Goal: Information Seeking & Learning: Learn about a topic

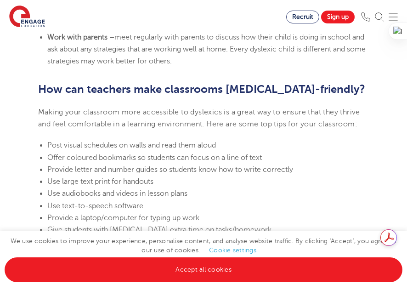
scroll to position [2111, 0]
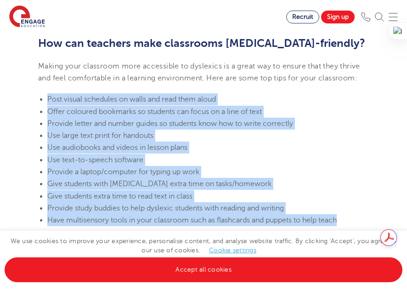
drag, startPoint x: 362, startPoint y: 194, endPoint x: 43, endPoint y: 76, distance: 340.0
click at [43, 93] on ul "Post visual schedules on walls and read them aloud Offer coloured bookmarks so …" at bounding box center [203, 159] width 331 height 133
copy ul "Post visual schedules on walls and read them aloud Offer coloured bookmarks so …"
click at [289, 142] on li "Use audiobooks and videos in lesson plans" at bounding box center [208, 148] width 322 height 12
click at [273, 154] on li "Use text-to-speech software" at bounding box center [208, 160] width 322 height 12
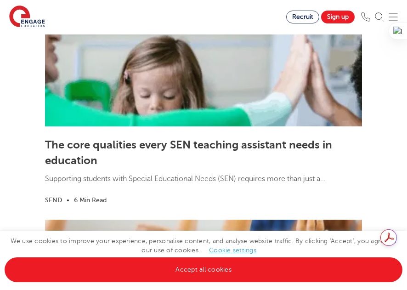
scroll to position [2938, 0]
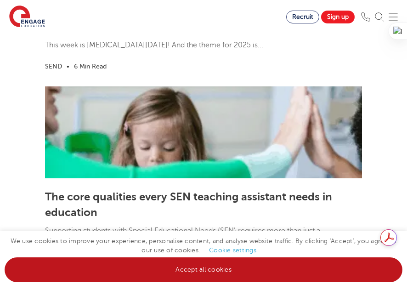
click at [227, 275] on link "Accept all cookies" at bounding box center [204, 269] width 398 height 25
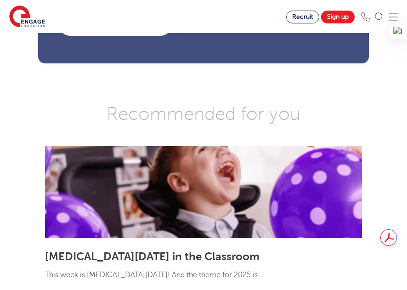
scroll to position [2387, 0]
